Goal: Task Accomplishment & Management: Manage account settings

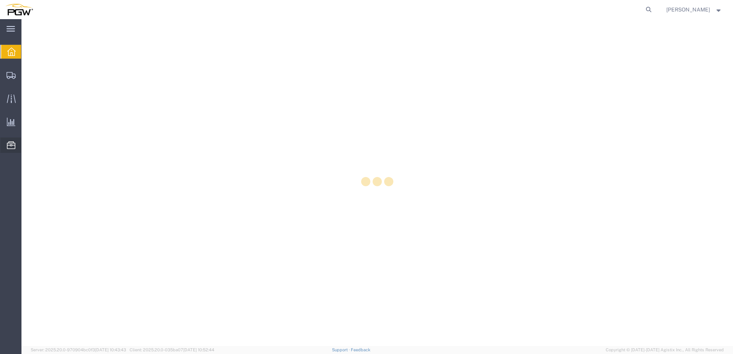
click at [14, 149] on icon at bounding box center [11, 145] width 8 height 8
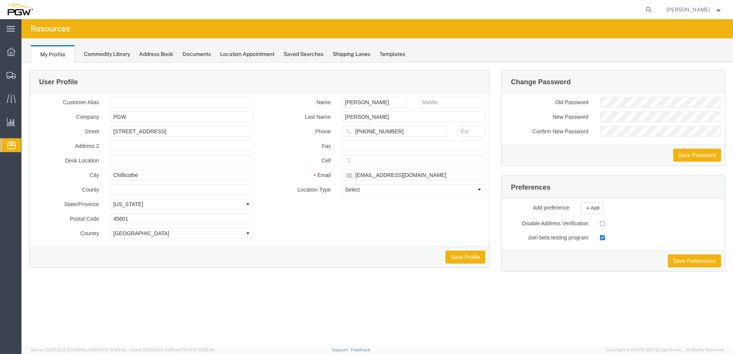
click at [0, 0] on span "Location Appointment" at bounding box center [0, 0] width 0 height 0
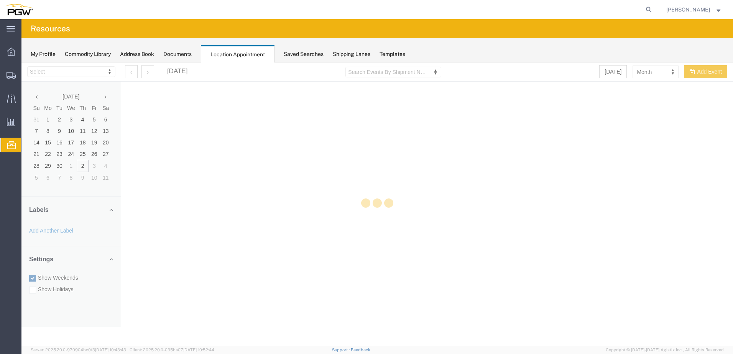
select select "28253"
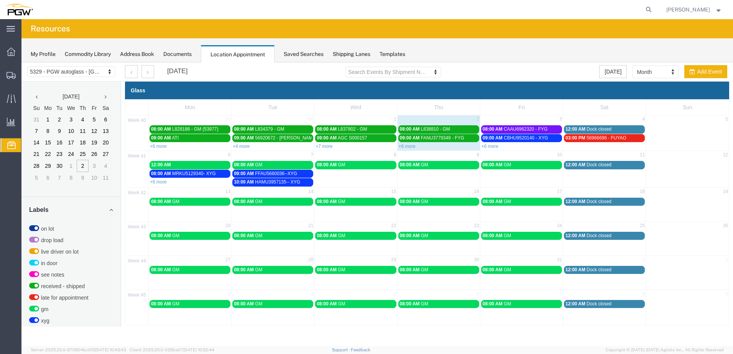
click at [263, 190] on td "14" at bounding box center [273, 192] width 83 height 10
select select "1"
select select
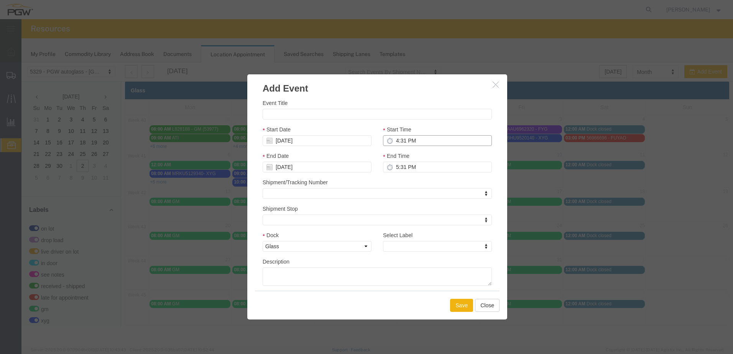
click at [394, 142] on input "4:31 PM" at bounding box center [437, 140] width 109 height 11
drag, startPoint x: 415, startPoint y: 141, endPoint x: 392, endPoint y: 141, distance: 23.8
click at [392, 141] on input "4:31 PM" at bounding box center [437, 140] width 109 height 11
type input "11:00 AM"
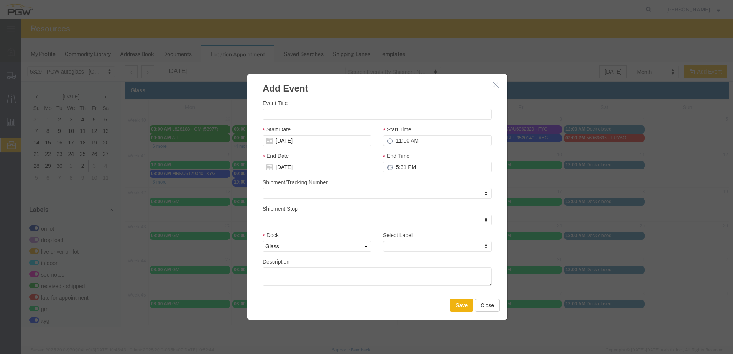
click at [422, 178] on div "End Time 5:31 PM" at bounding box center [437, 165] width 120 height 26
click at [306, 119] on input "Event Title" at bounding box center [377, 114] width 229 height 11
paste input "CSNU7938946"
type input "CSNU7938946---XYG"
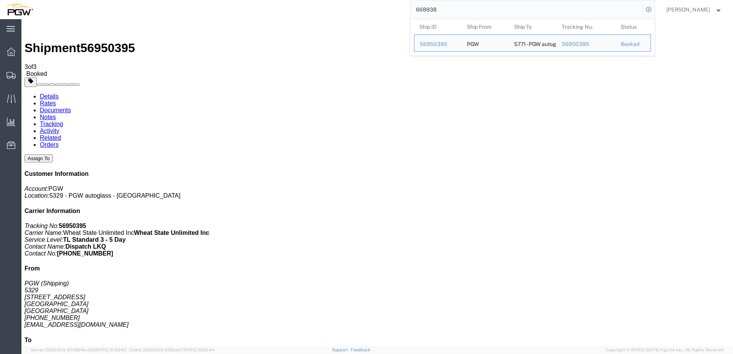
click at [456, 9] on input "668938" at bounding box center [526, 9] width 233 height 18
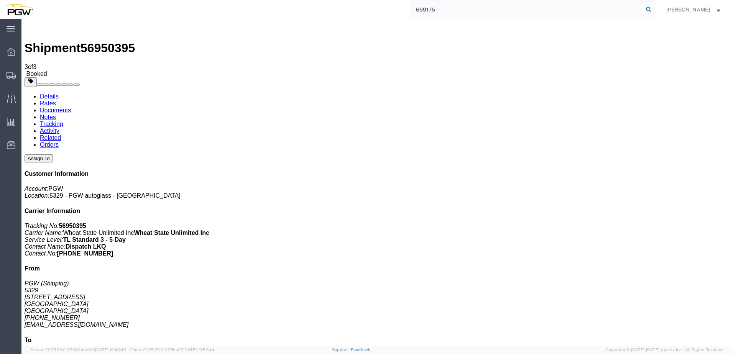
type input "669175"
click at [647, 8] on icon at bounding box center [648, 9] width 11 height 11
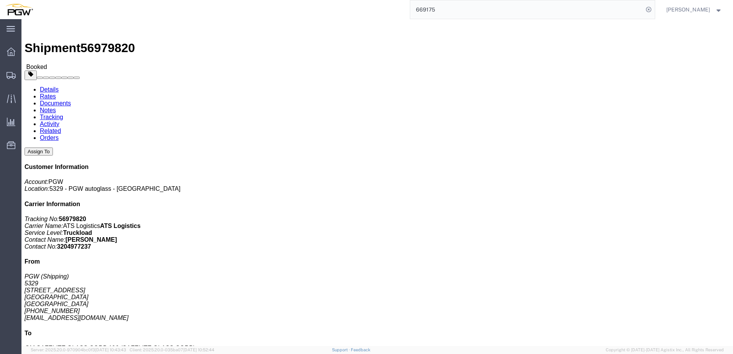
click link "Documents"
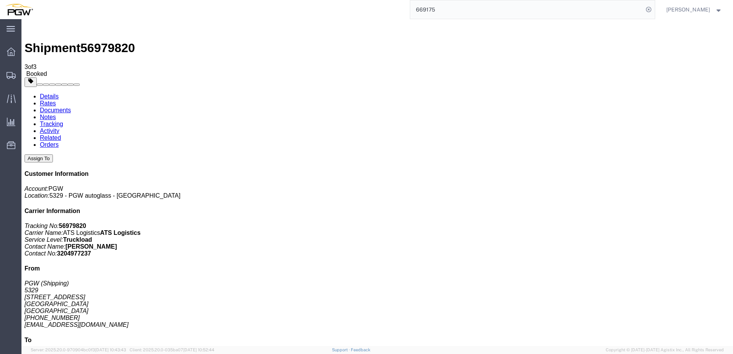
click at [0, 0] on span "Location Appointment" at bounding box center [0, 0] width 0 height 0
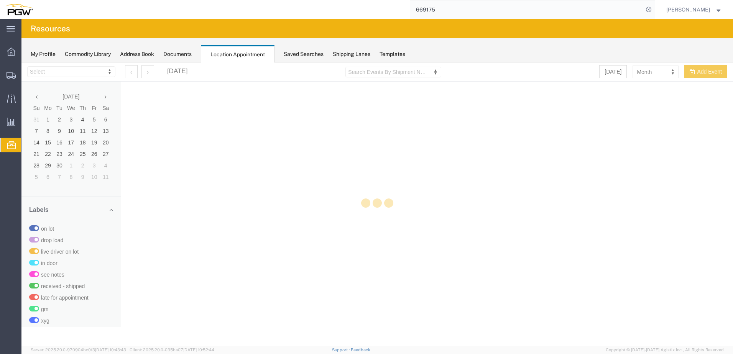
select select "28253"
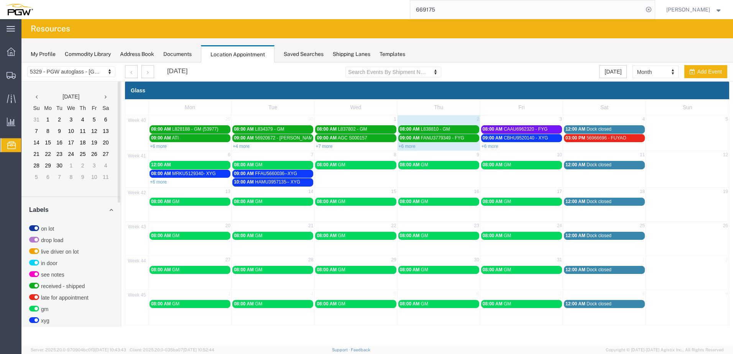
click at [290, 181] on span "HAMU3957135-- XYG" at bounding box center [277, 181] width 45 height 5
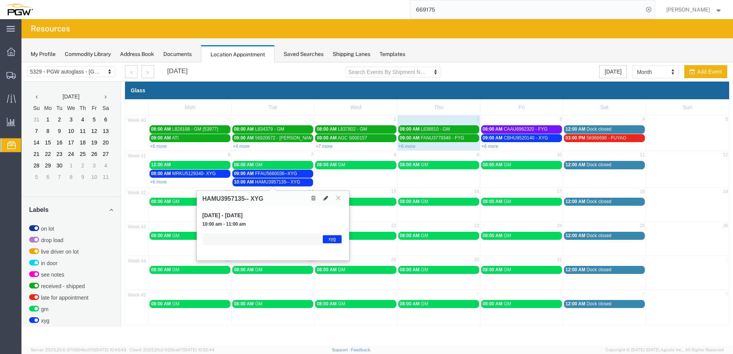
click at [324, 196] on icon at bounding box center [325, 197] width 5 height 5
select select "1"
select select "12920"
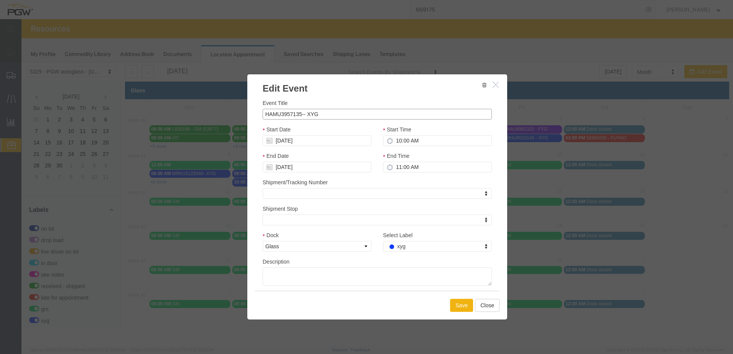
drag, startPoint x: 301, startPoint y: 114, endPoint x: 263, endPoint y: 112, distance: 37.6
click at [263, 112] on input "HAMU3957135-- XYG" at bounding box center [377, 114] width 229 height 11
paste input "CSNU7938946"
type input "CSNU7938946-- XYG"
click at [397, 139] on input "10:00 AM" at bounding box center [437, 140] width 109 height 11
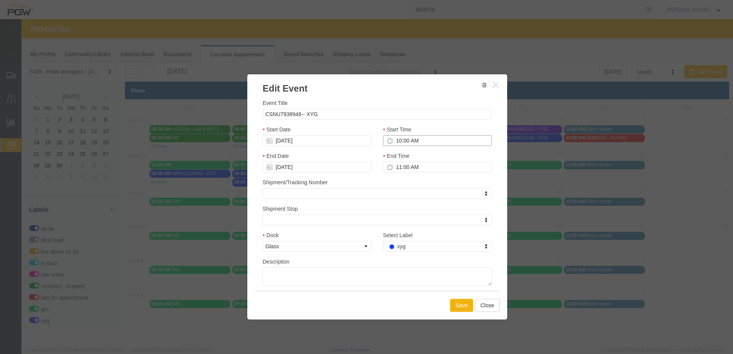
click at [399, 140] on input "10:00 AM" at bounding box center [437, 140] width 109 height 11
type input "11:00 AM"
type input "12:00 PM"
click at [396, 179] on div "Shipment/Tracking Number Shipment/Tracking Number Shipment/Tracking Number" at bounding box center [377, 188] width 229 height 21
click at [463, 302] on button "Save" at bounding box center [461, 305] width 23 height 13
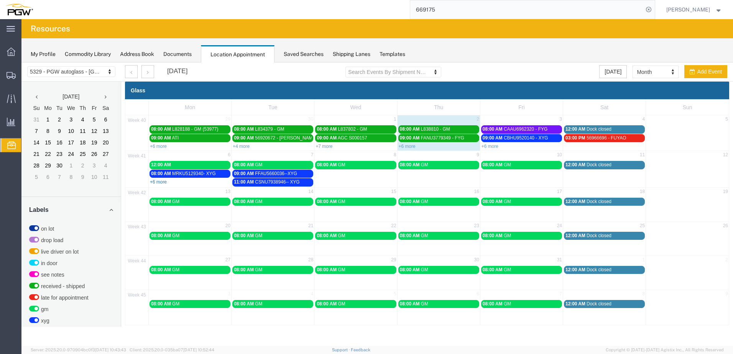
click at [158, 181] on link "+6 more" at bounding box center [158, 181] width 17 height 5
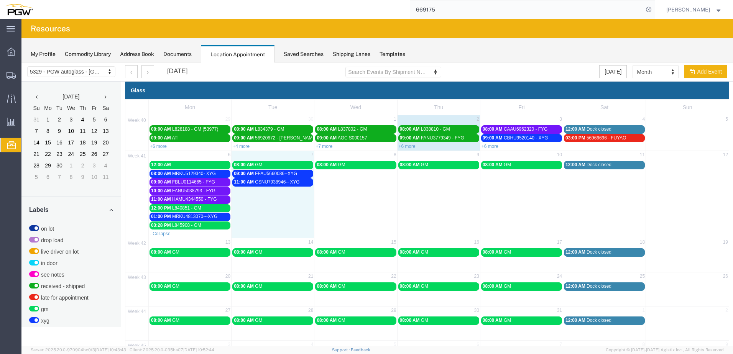
click at [279, 189] on td "11:00 AM CSNU7938946-- XYG" at bounding box center [273, 204] width 83 height 52
select select "1"
select select
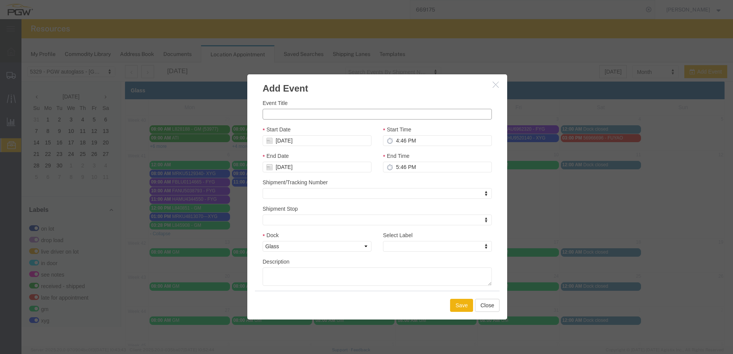
click at [282, 114] on input "Event Title" at bounding box center [377, 114] width 229 height 11
paste input "HAMU3957135"
click at [320, 115] on input "HAMU3957135" at bounding box center [377, 114] width 229 height 11
type input "HAMU3957135--XYG"
click at [452, 131] on div "Start Time 4:46 PM" at bounding box center [437, 135] width 109 height 21
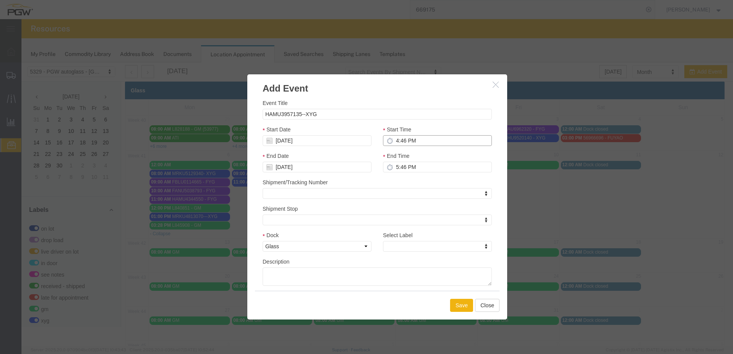
drag, startPoint x: 399, startPoint y: 138, endPoint x: 391, endPoint y: 141, distance: 8.8
click at [391, 141] on input "4:46 PM" at bounding box center [437, 140] width 109 height 11
drag, startPoint x: 428, startPoint y: 141, endPoint x: 378, endPoint y: 143, distance: 49.8
click at [383, 143] on input "4:46 PM" at bounding box center [437, 140] width 109 height 11
drag, startPoint x: 414, startPoint y: 140, endPoint x: 435, endPoint y: 143, distance: 21.3
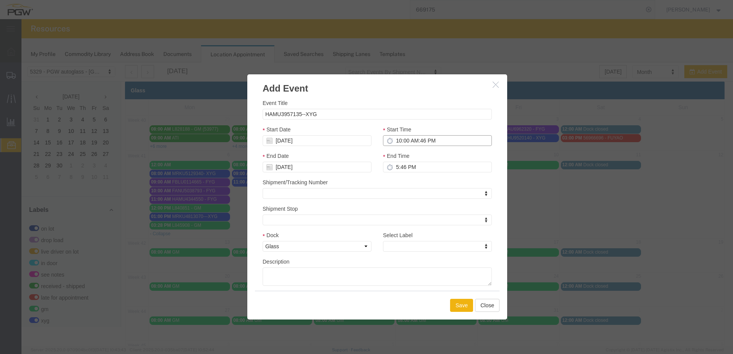
click at [435, 143] on input "10:00 AM:46 PM" at bounding box center [437, 140] width 109 height 11
type input "10:00 PM"
type input "11:00 PM"
click at [418, 182] on div "Shipment/Tracking Number Shipment/Tracking Number Shipment/Tracking Number" at bounding box center [377, 188] width 229 height 21
click at [413, 235] on div "Select Label Select Label Select Label on lot drop load live driver on lot in d…" at bounding box center [437, 241] width 109 height 21
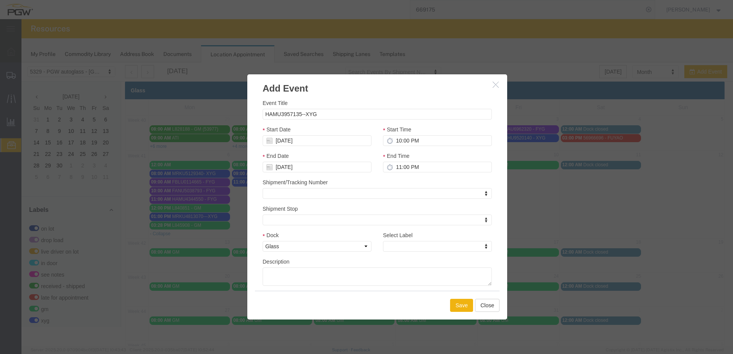
click at [417, 240] on div "Select Label Select Label Select Label on lot drop load live driver on lot in d…" at bounding box center [437, 241] width 109 height 21
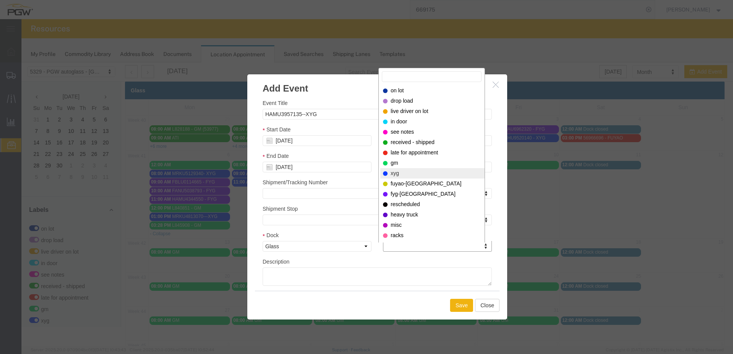
select select "12920"
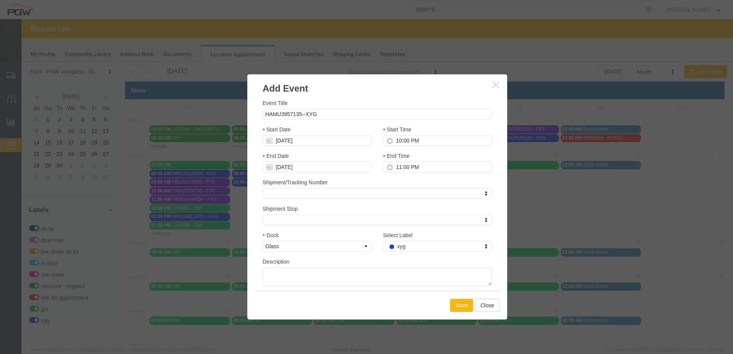
click at [460, 305] on button "Save" at bounding box center [461, 305] width 23 height 13
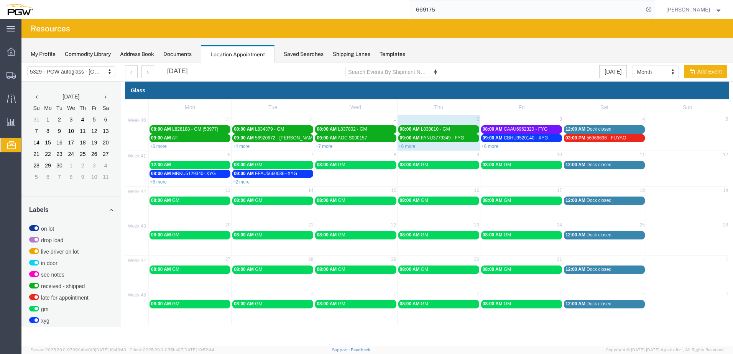
click at [264, 182] on div "+2 more" at bounding box center [273, 182] width 82 height 8
select select "1"
select select
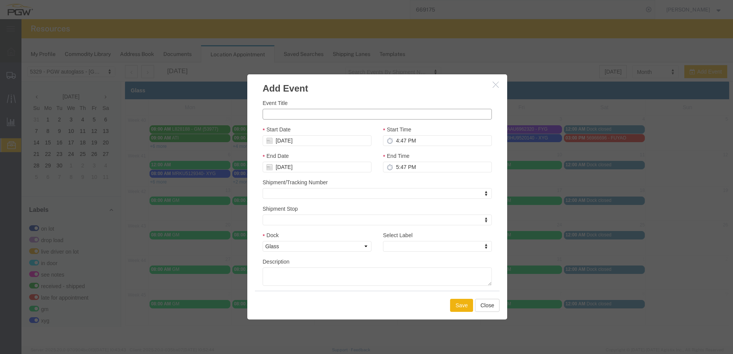
click at [280, 111] on input "Event Title" at bounding box center [377, 114] width 229 height 11
click at [300, 113] on input "OH 30929/ OH30930" at bounding box center [377, 114] width 229 height 11
type input "OH 30929/ OH 30930"
drag, startPoint x: 324, startPoint y: 108, endPoint x: 331, endPoint y: 109, distance: 6.7
click at [325, 108] on div "Event Title OH 30929/ OH 30930" at bounding box center [377, 109] width 229 height 21
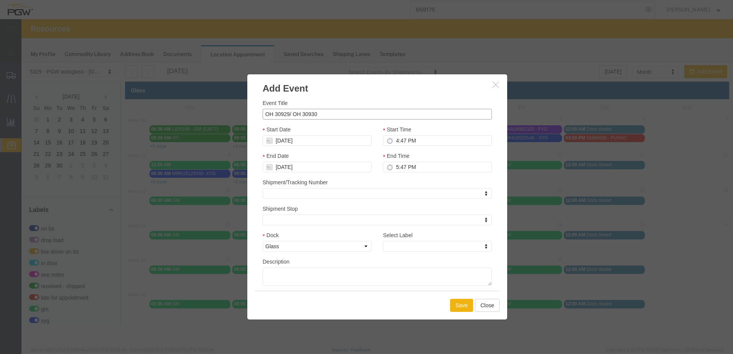
click at [336, 112] on input "OH 30929/ OH 30930" at bounding box center [377, 114] width 229 height 11
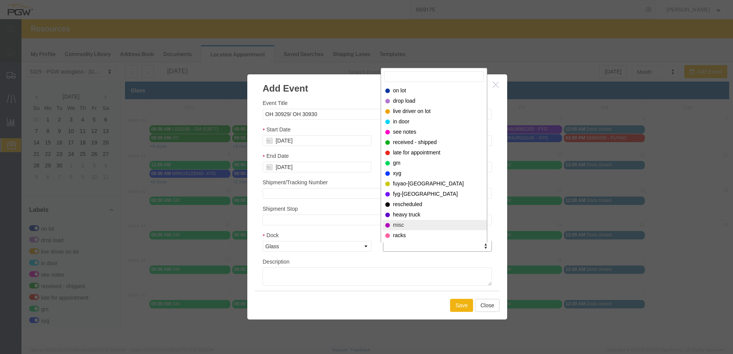
select select "12922"
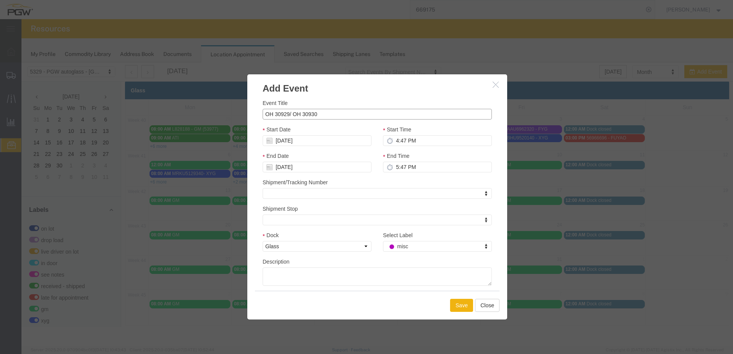
click at [337, 116] on input "OH 30929/ OH 30930" at bounding box center [377, 114] width 229 height 11
click at [462, 307] on button "Save" at bounding box center [461, 305] width 23 height 13
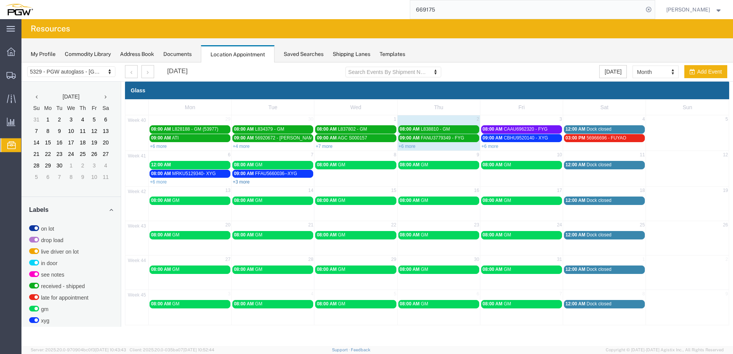
click at [238, 183] on link "+3 more" at bounding box center [241, 181] width 17 height 5
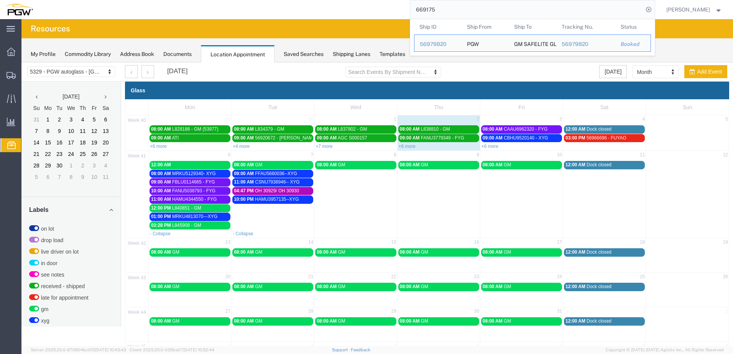
click at [478, 9] on input "669175" at bounding box center [526, 9] width 233 height 18
click at [432, 44] on div "56979820" at bounding box center [438, 44] width 36 height 8
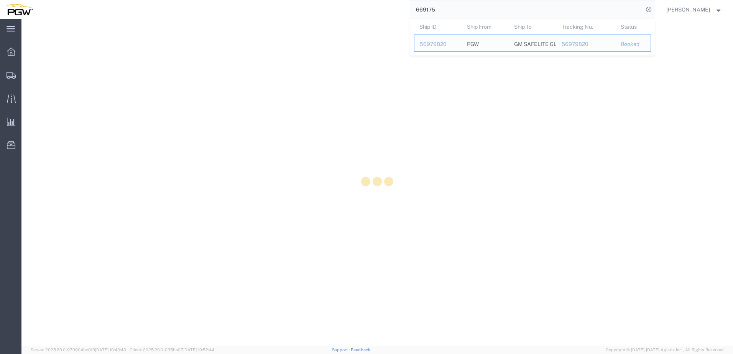
click at [433, 11] on input "669175" at bounding box center [526, 9] width 233 height 18
click at [433, 12] on input "669175" at bounding box center [526, 9] width 233 height 18
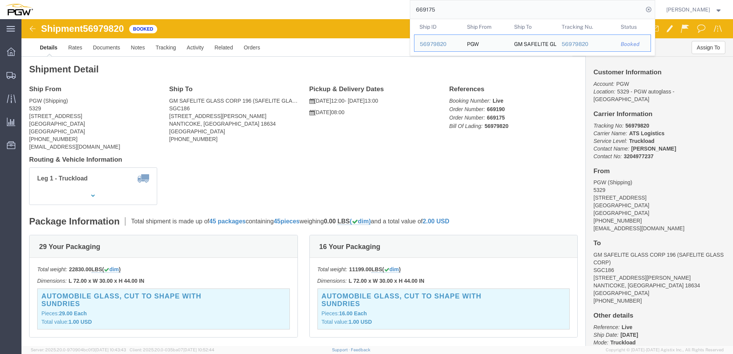
click at [443, 5] on input "669175" at bounding box center [526, 9] width 233 height 18
drag, startPoint x: 438, startPoint y: 11, endPoint x: 402, endPoint y: 6, distance: 36.9
click at [404, 7] on div "669175 Ship ID Ship From Ship To Tracking Nu. Status Ship ID 56979820 Ship From…" at bounding box center [346, 9] width 617 height 19
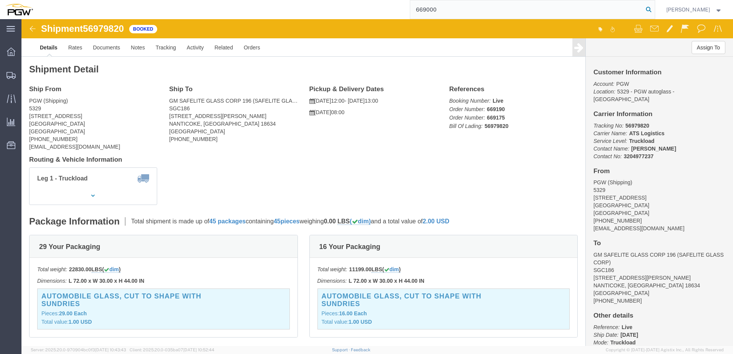
type input "669000"
click at [644, 7] on icon at bounding box center [648, 9] width 11 height 11
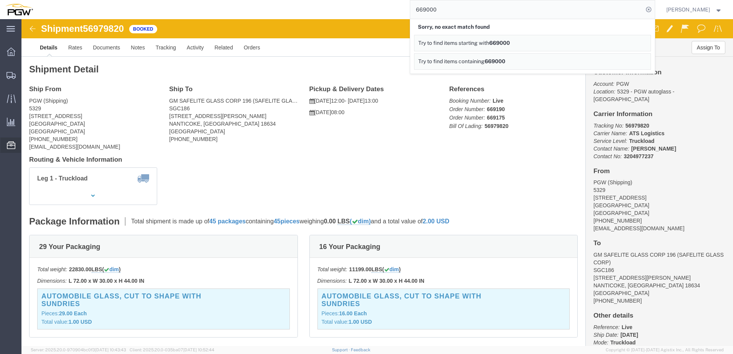
click at [0, 0] on span "Location Appointment" at bounding box center [0, 0] width 0 height 0
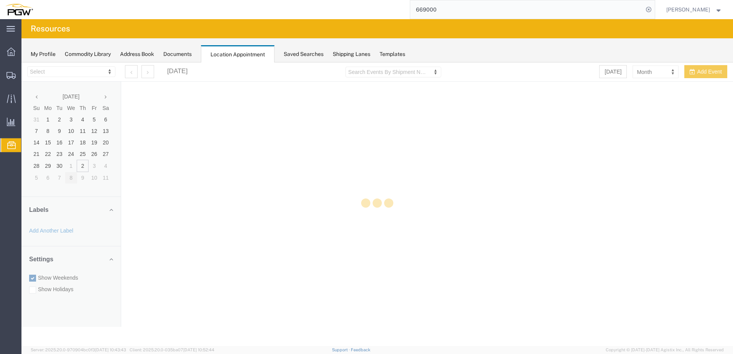
select select "28253"
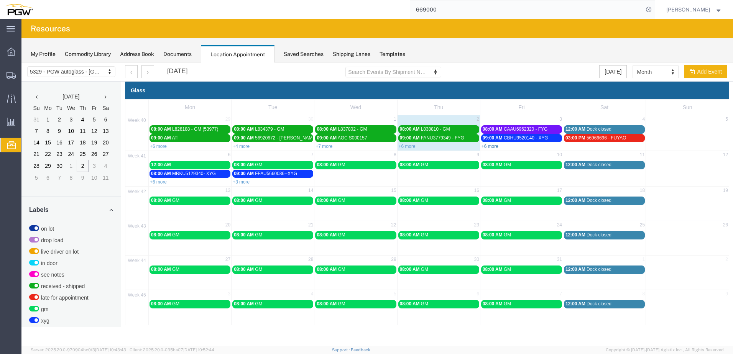
click at [487, 147] on link "+6 more" at bounding box center [489, 146] width 17 height 5
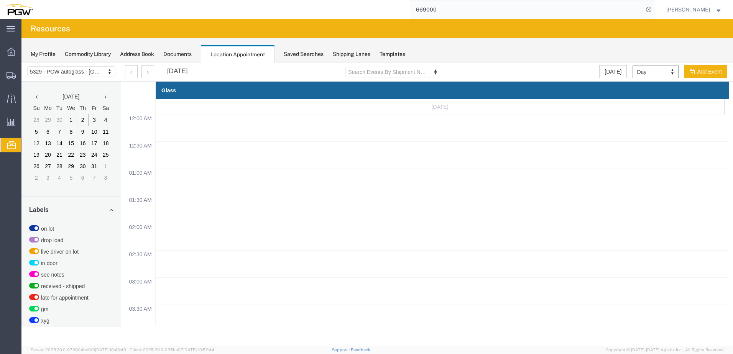
scroll to position [327, 0]
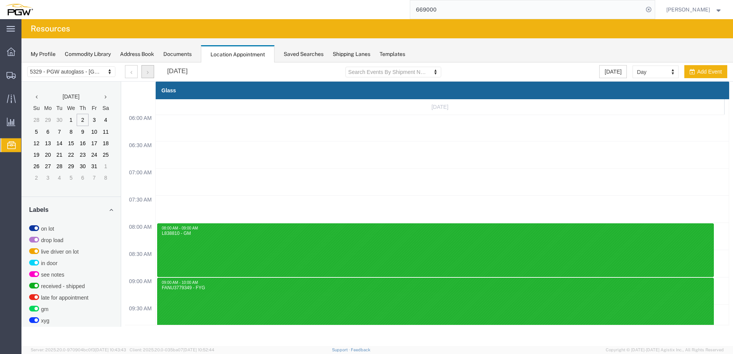
click at [152, 72] on button "button" at bounding box center [147, 71] width 13 height 13
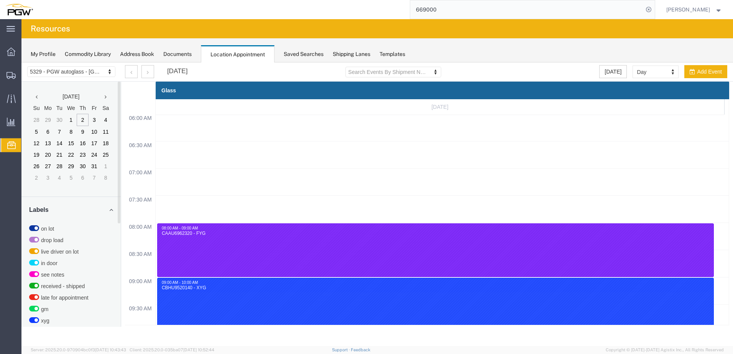
scroll to position [232, 0]
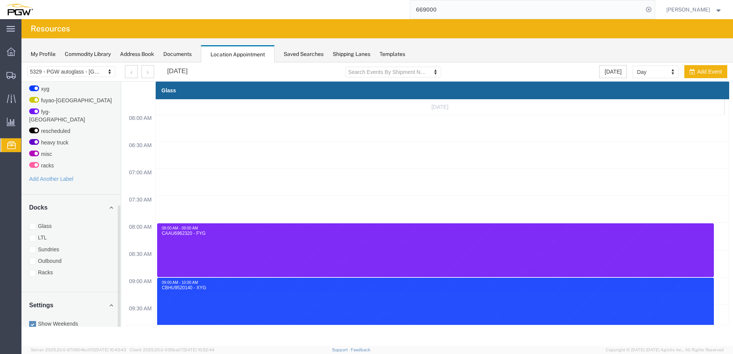
click at [28, 267] on div "Docks Glass LTL Sundries Outbound Racks" at bounding box center [70, 244] width 99 height 98
click at [31, 270] on div at bounding box center [32, 273] width 7 height 7
click at [21, 62] on input "Racks" at bounding box center [21, 62] width 0 height 0
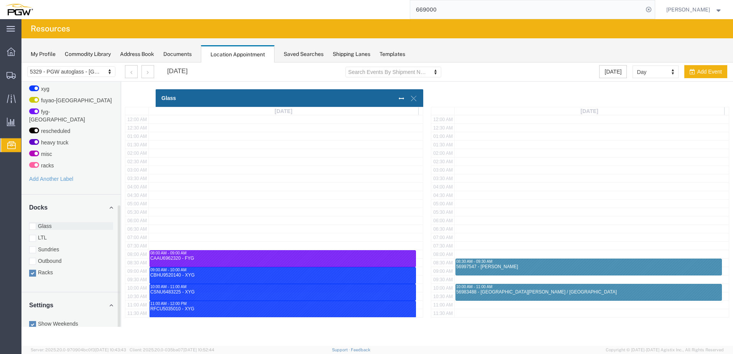
scroll to position [187, 0]
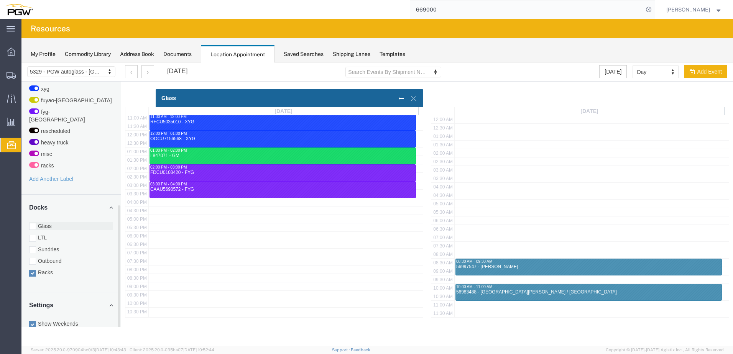
click at [35, 223] on div at bounding box center [32, 226] width 7 height 7
click at [21, 62] on input "Glass" at bounding box center [21, 62] width 0 height 0
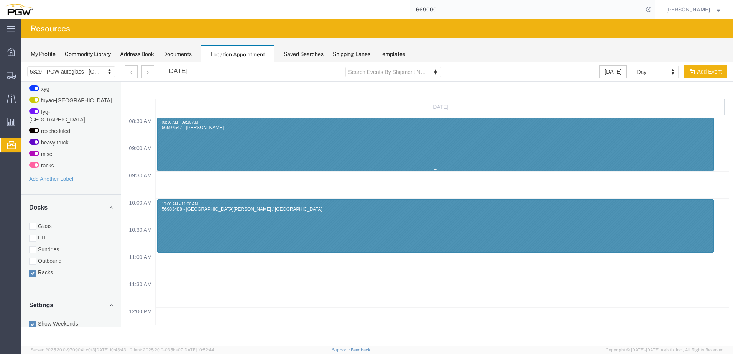
scroll to position [460, 0]
